Goal: Task Accomplishment & Management: Manage account settings

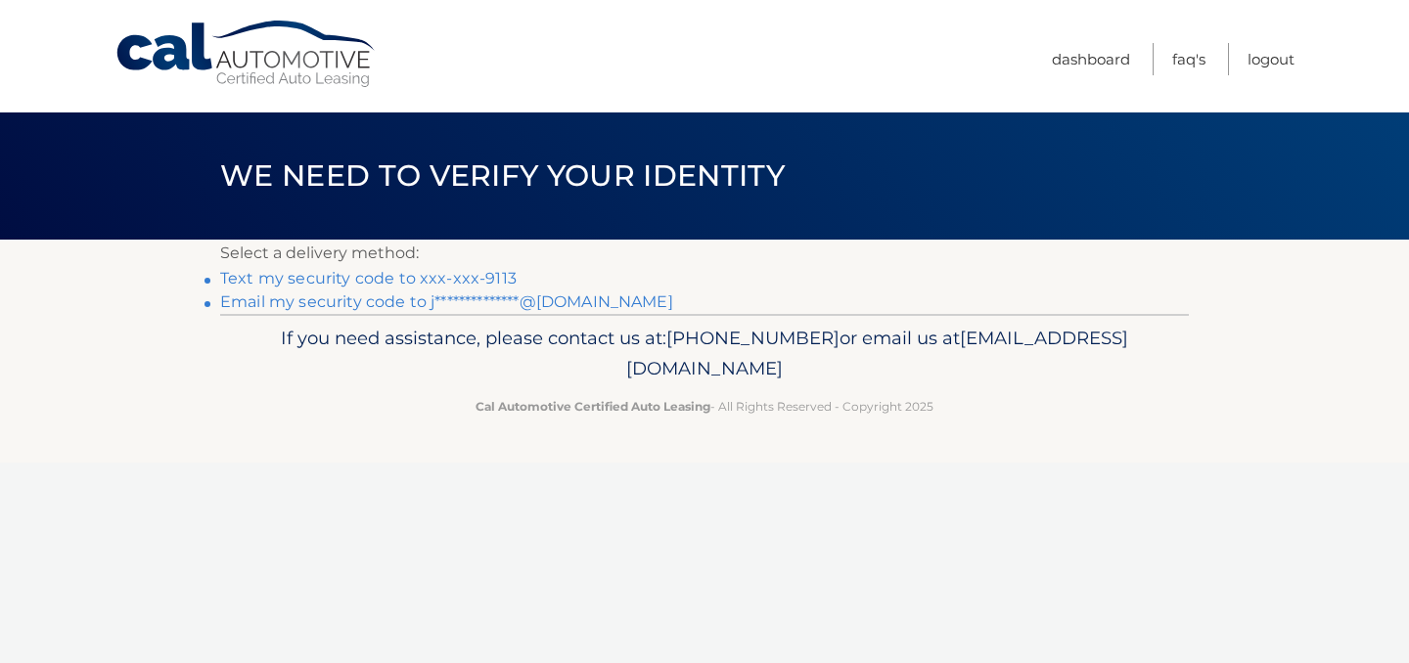
click at [484, 277] on link "Text my security code to xxx-xxx-9113" at bounding box center [368, 278] width 296 height 19
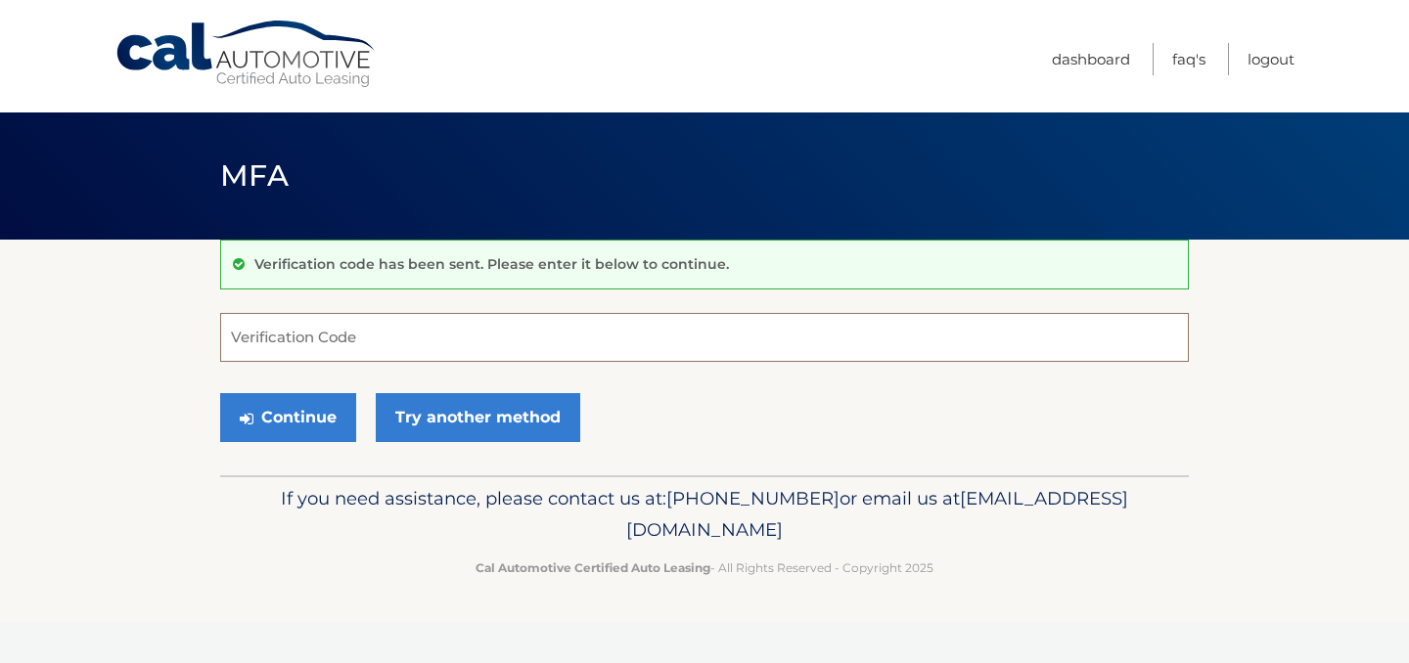
click at [447, 332] on input "Verification Code" at bounding box center [704, 337] width 969 height 49
type input "503606"
click at [299, 418] on button "Continue" at bounding box center [288, 417] width 136 height 49
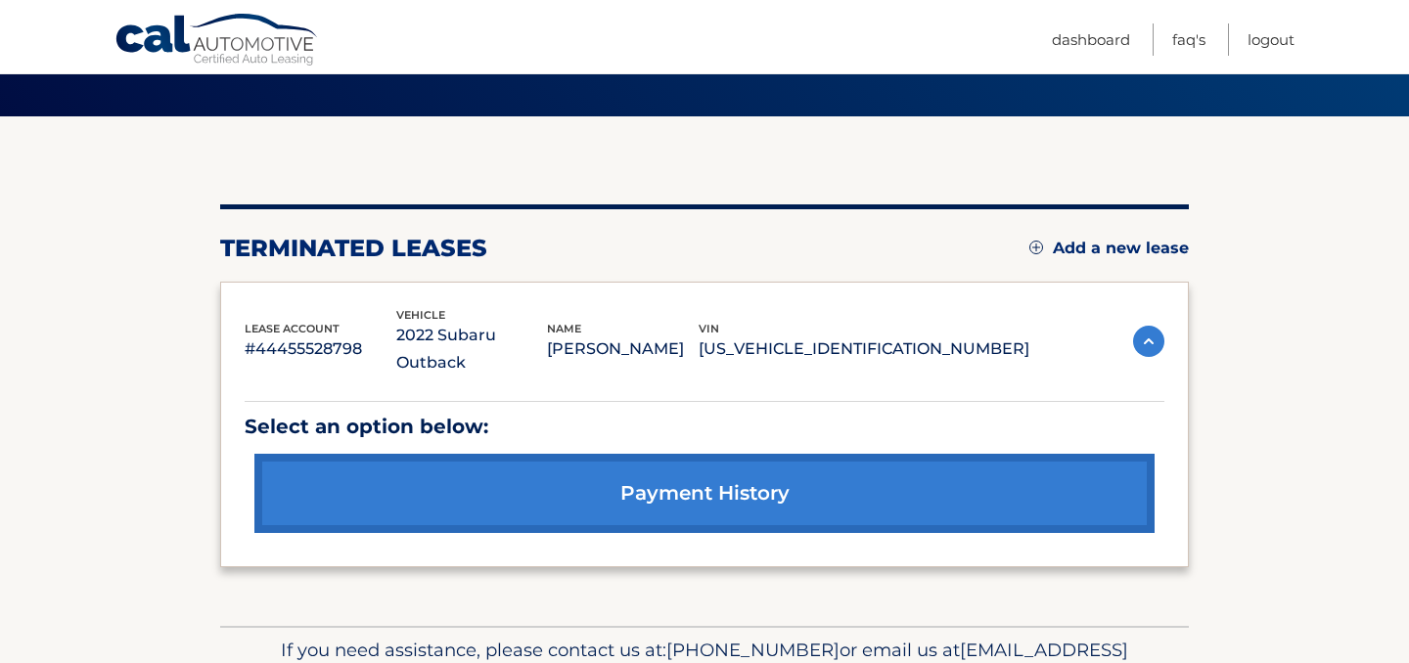
scroll to position [143, 0]
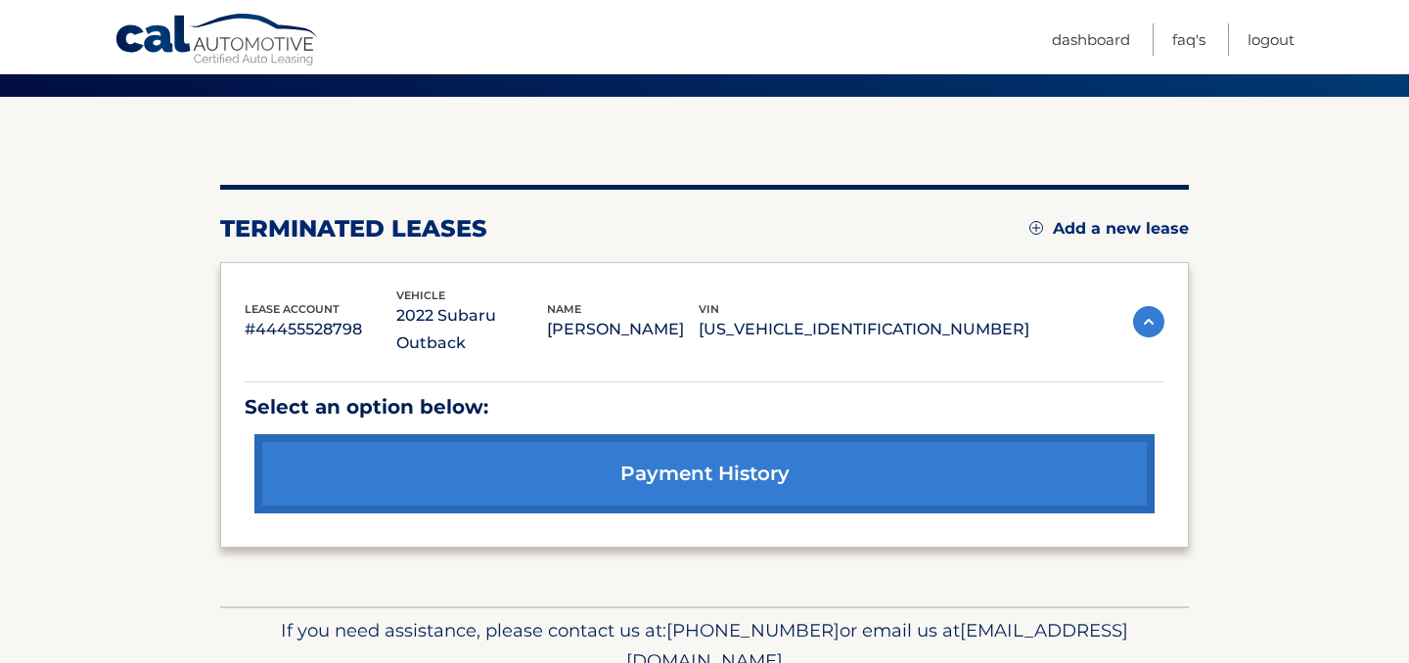
click at [328, 434] on link "payment history" at bounding box center [704, 473] width 900 height 79
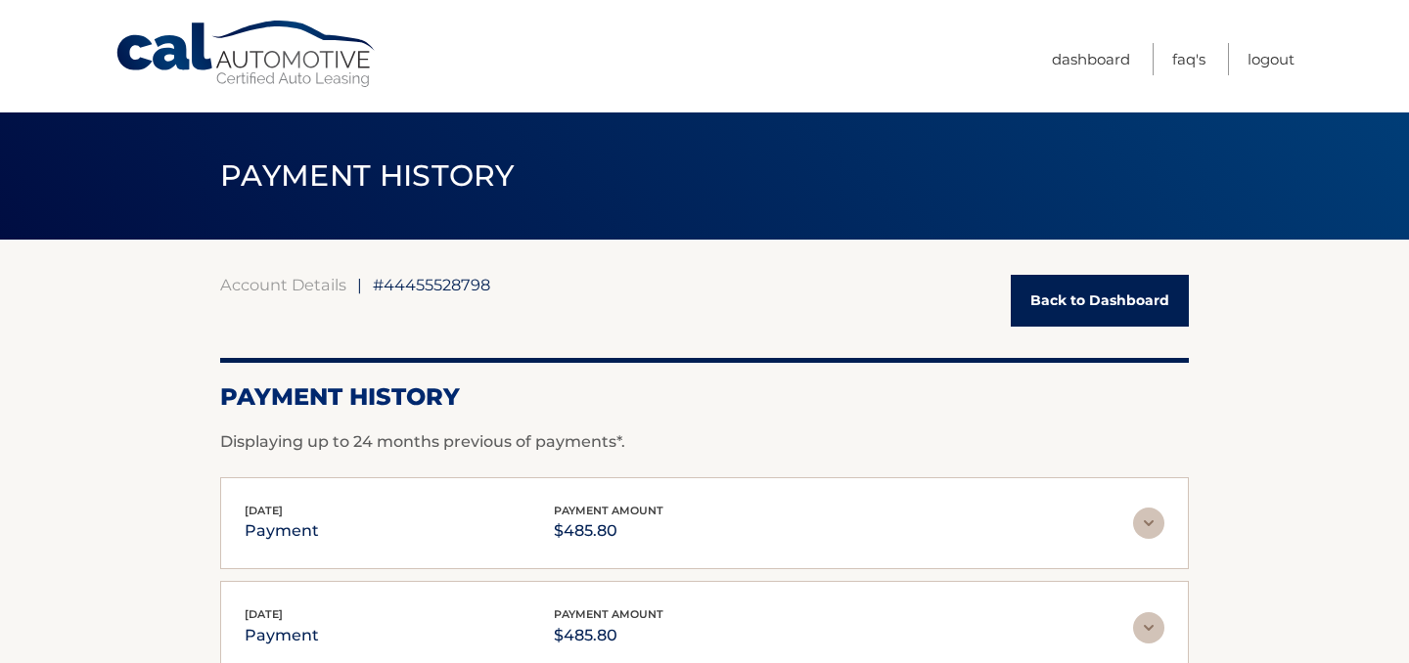
click at [1049, 307] on link "Back to Dashboard" at bounding box center [1100, 301] width 178 height 52
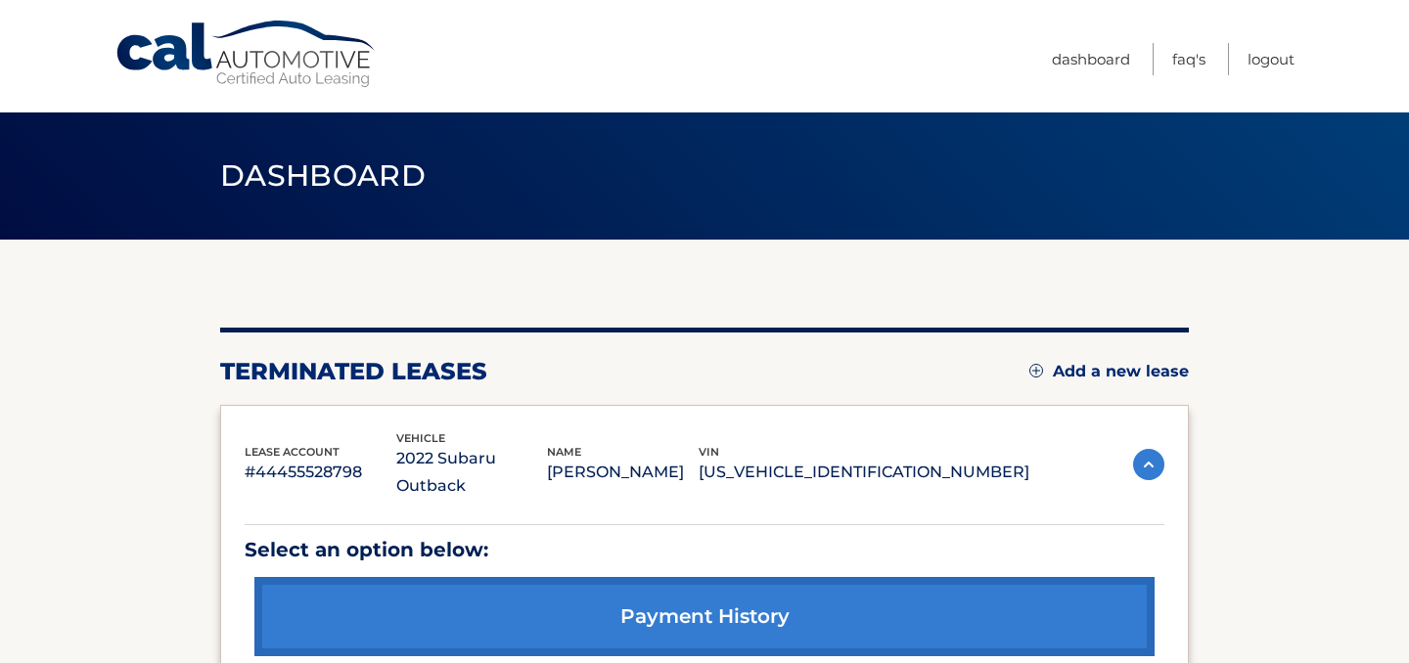
click at [1067, 366] on link "Add a new lease" at bounding box center [1109, 372] width 160 height 20
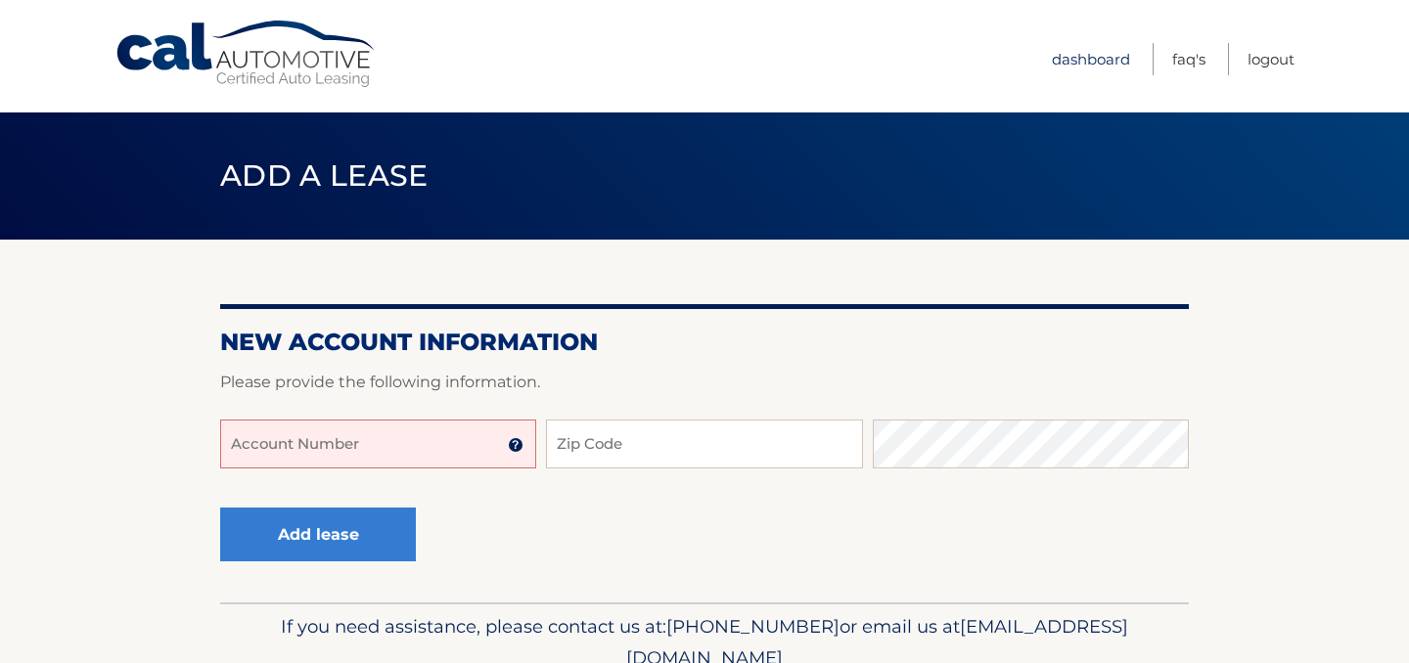
click at [1105, 60] on link "Dashboard" at bounding box center [1091, 59] width 78 height 32
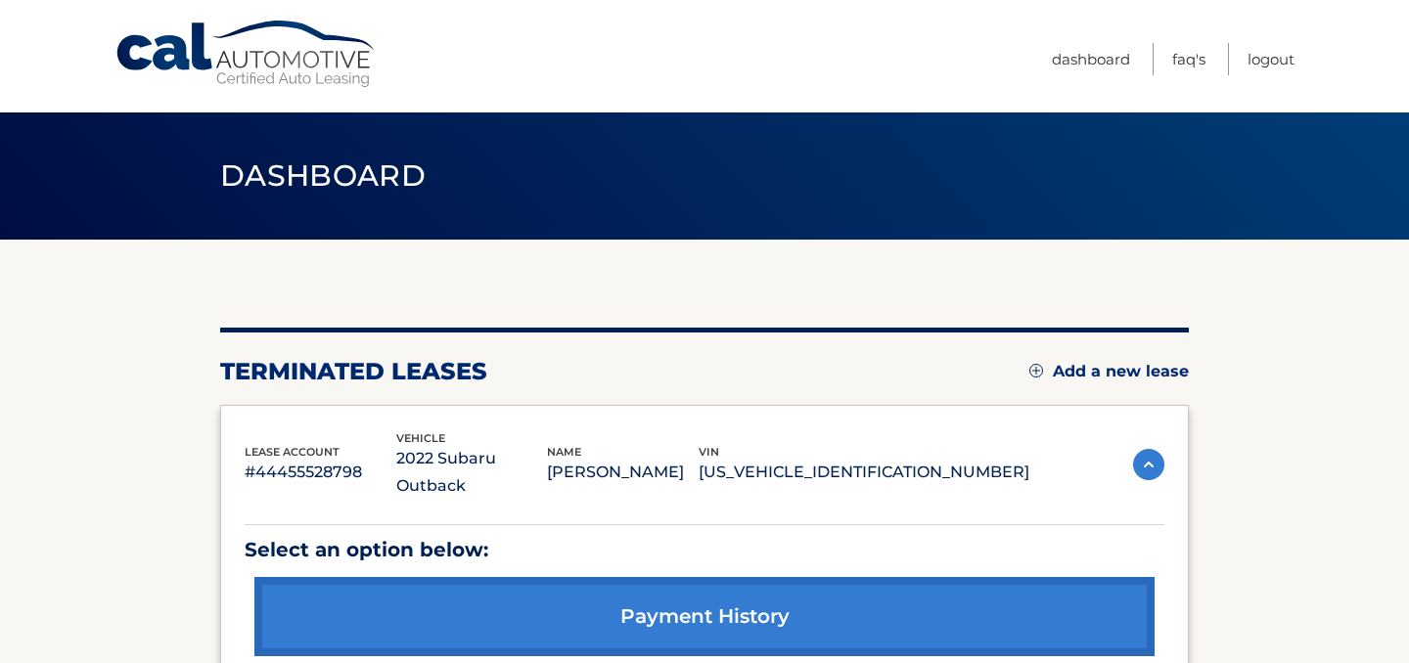
click at [1147, 457] on img at bounding box center [1148, 464] width 31 height 31
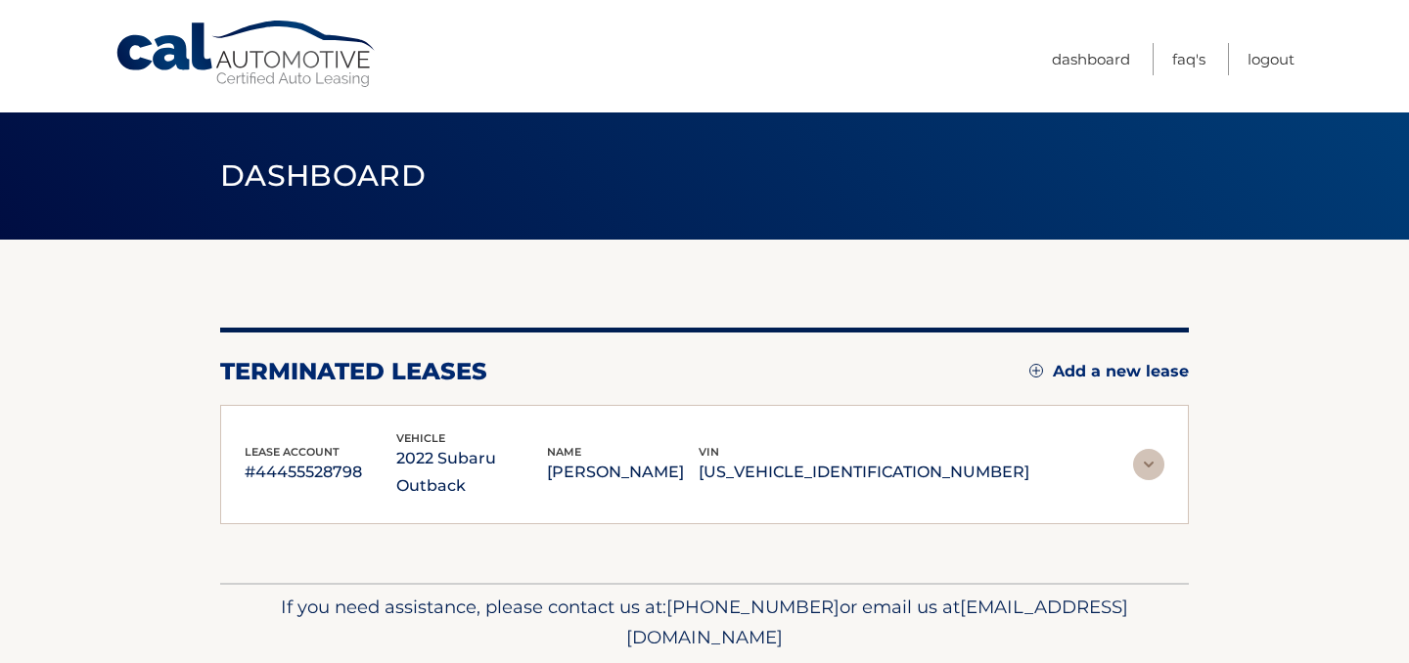
click at [1147, 457] on img at bounding box center [1148, 464] width 31 height 31
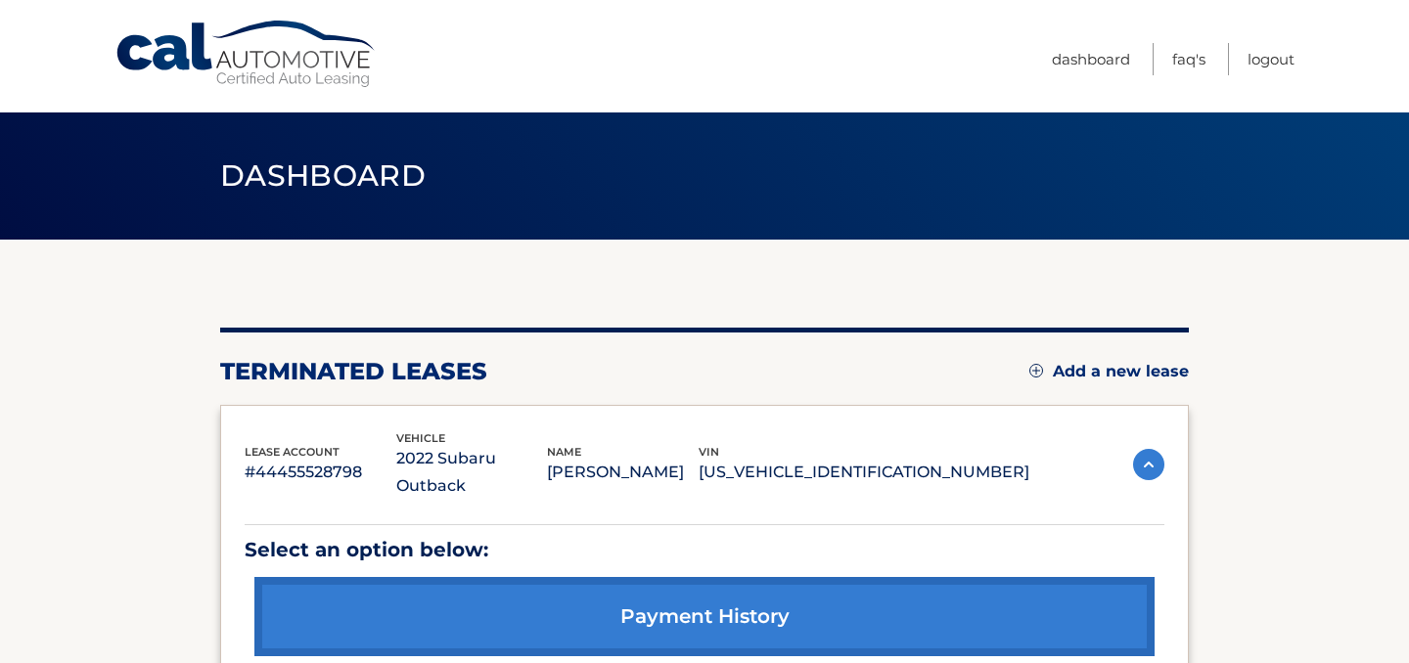
click at [356, 171] on span "Dashboard" at bounding box center [322, 176] width 205 height 36
click at [305, 53] on link "Cal Automotive" at bounding box center [246, 54] width 264 height 69
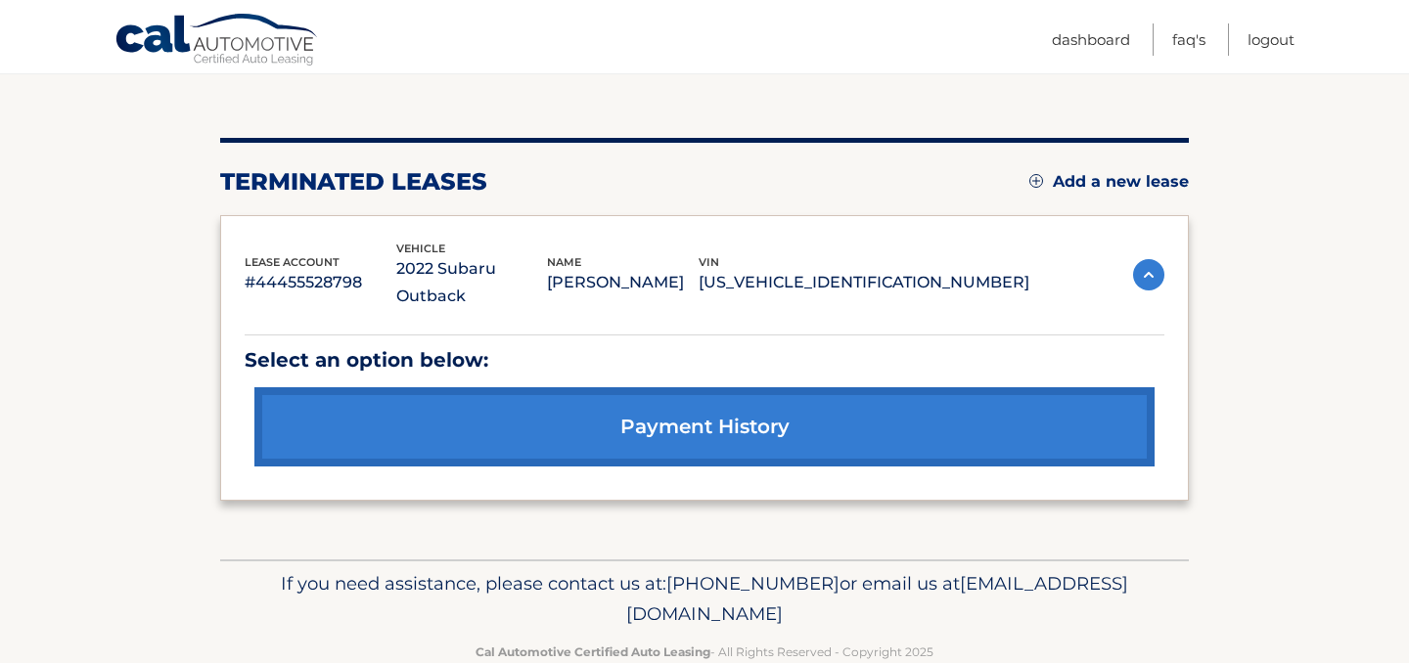
scroll to position [184, 0]
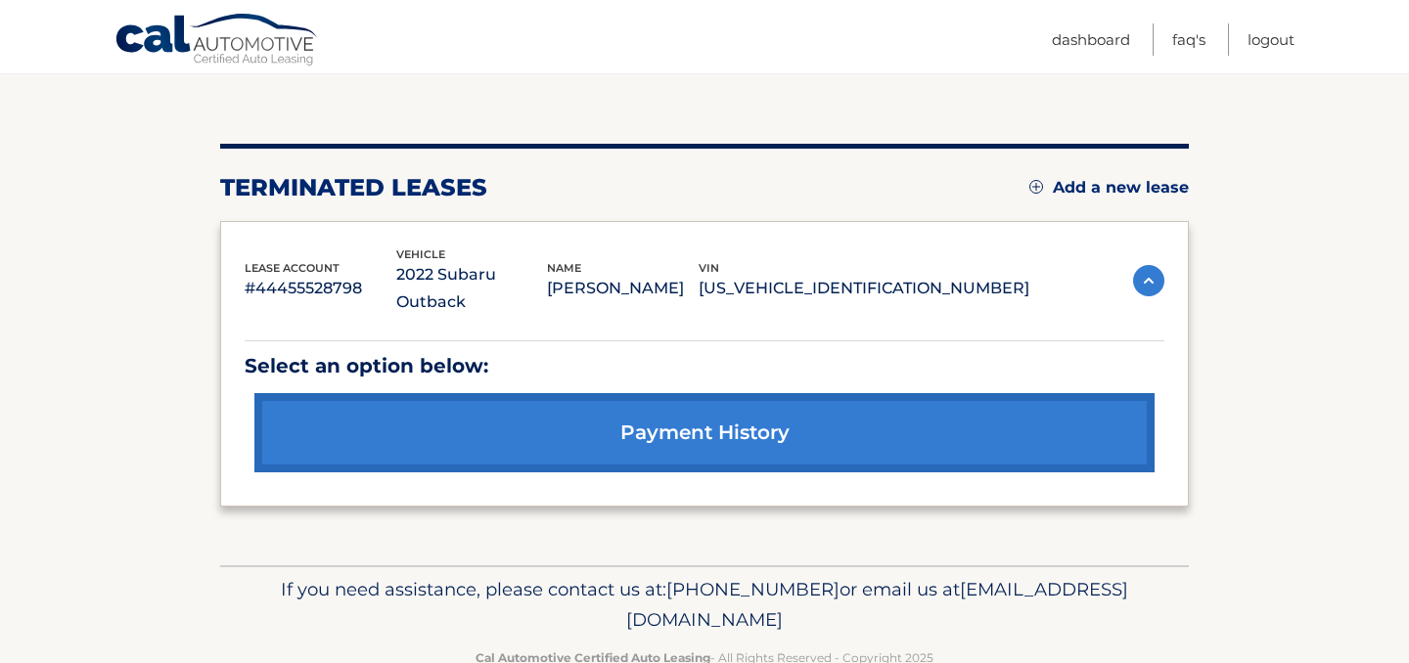
click at [1151, 266] on img at bounding box center [1148, 280] width 31 height 31
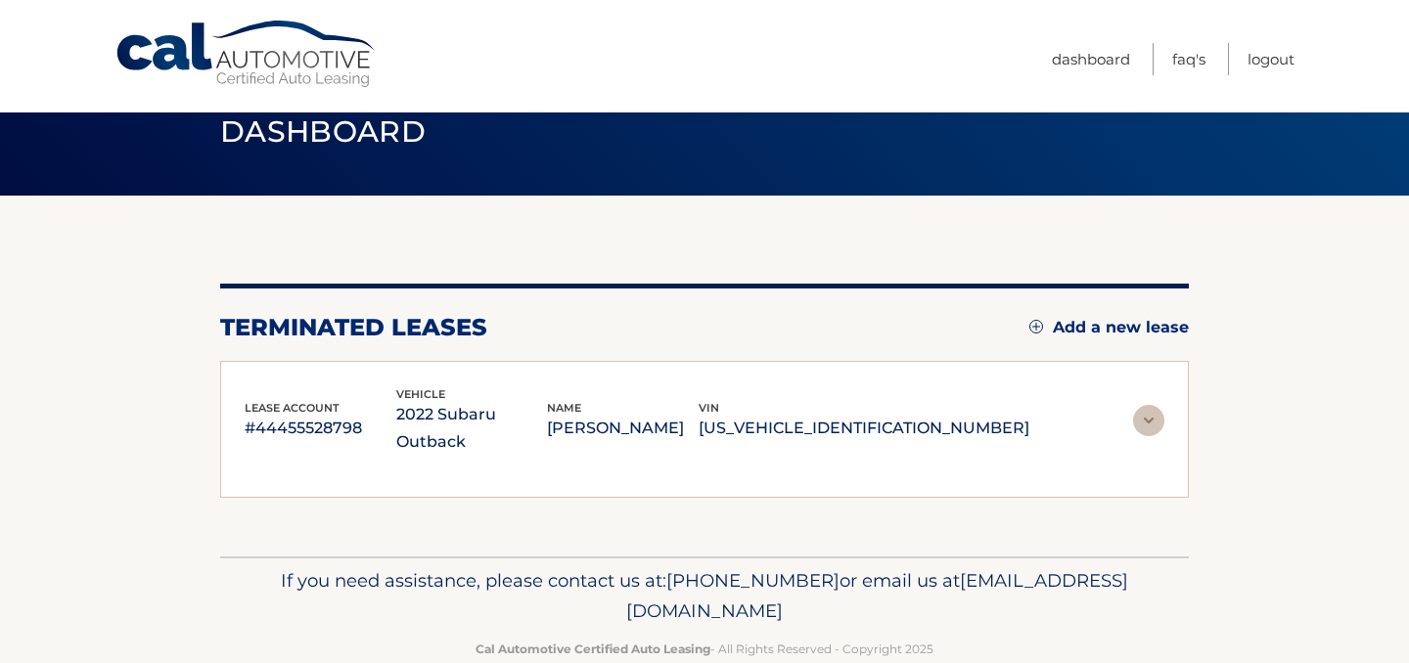
scroll to position [40, 0]
